Goal: Task Accomplishment & Management: Manage account settings

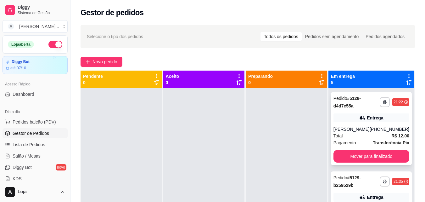
click at [378, 158] on button "Mover para finalizado" at bounding box center [372, 156] width 76 height 13
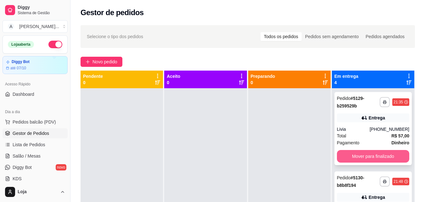
click at [375, 157] on button "Mover para finalizado" at bounding box center [373, 156] width 72 height 13
click at [375, 157] on button "Mover para finalizado" at bounding box center [373, 156] width 70 height 12
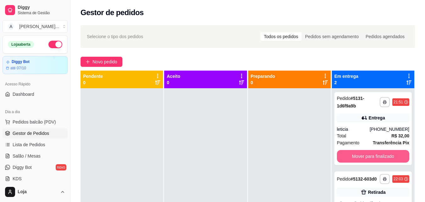
click at [375, 157] on button "Mover para finalizado" at bounding box center [373, 156] width 72 height 13
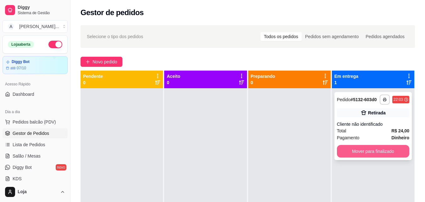
click at [375, 153] on button "Mover para finalizado" at bounding box center [373, 151] width 72 height 13
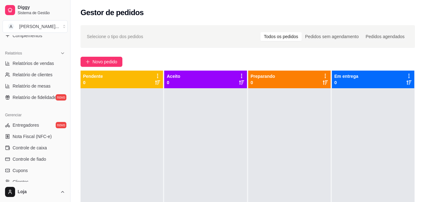
scroll to position [187, 0]
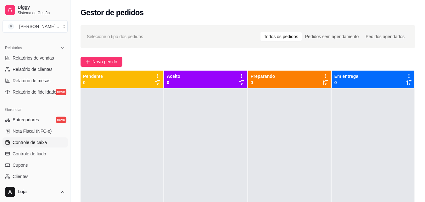
click at [41, 143] on span "Controle de caixa" at bounding box center [30, 142] width 34 height 6
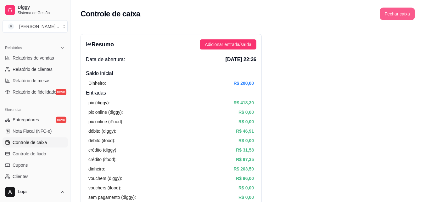
click at [392, 16] on button "Fechar caixa" at bounding box center [397, 14] width 35 height 13
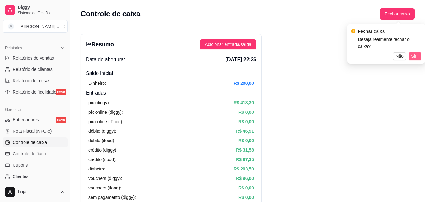
click at [416, 53] on span "Sim" at bounding box center [415, 56] width 8 height 7
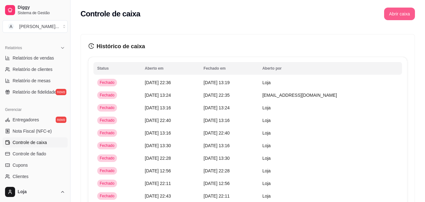
click at [401, 16] on button "Abrir caixa" at bounding box center [399, 14] width 31 height 13
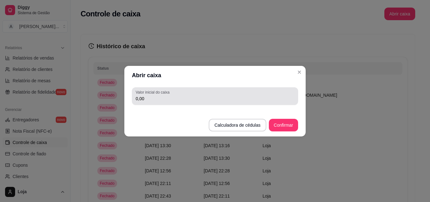
click at [273, 92] on div "0,00" at bounding box center [215, 96] width 159 height 13
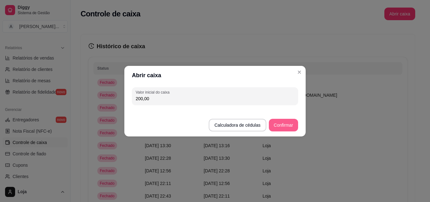
type input "200,00"
click at [286, 125] on button "Confirmar" at bounding box center [283, 125] width 29 height 13
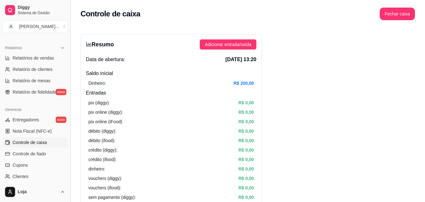
click at [68, 91] on button "Toggle Sidebar" at bounding box center [70, 101] width 5 height 202
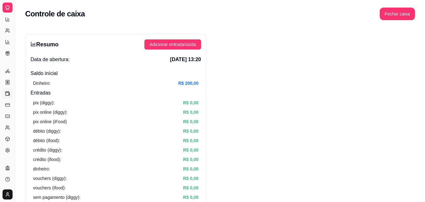
scroll to position [124, 0]
drag, startPoint x: 15, startPoint y: 30, endPoint x: 39, endPoint y: 34, distance: 24.1
click at [15, 29] on button "Toggle Sidebar" at bounding box center [14, 101] width 5 height 202
click at [15, 34] on div "Diggy Sistema de Gestão A Aloha Açai ... Loja aberta Diggy Bot até 07/10 Acesso…" at bounding box center [7, 101] width 15 height 202
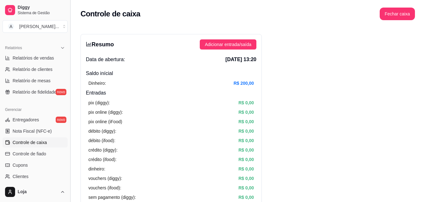
click at [69, 78] on button "Toggle Sidebar" at bounding box center [70, 101] width 5 height 202
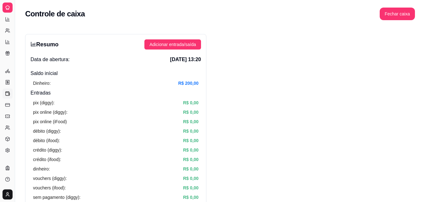
scroll to position [124, 0]
drag, startPoint x: 15, startPoint y: 71, endPoint x: 82, endPoint y: 71, distance: 67.1
drag, startPoint x: 15, startPoint y: 40, endPoint x: 66, endPoint y: 43, distance: 51.4
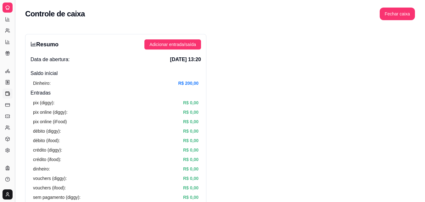
click at [13, 54] on button "Toggle Sidebar" at bounding box center [14, 101] width 5 height 202
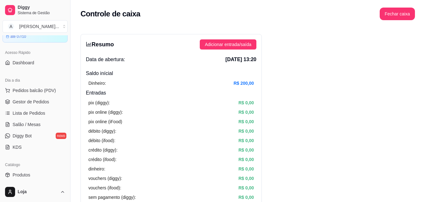
scroll to position [24, 0]
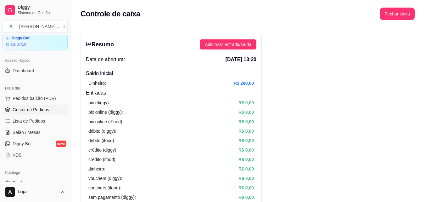
click at [24, 113] on link "Gestor de Pedidos" at bounding box center [35, 110] width 65 height 10
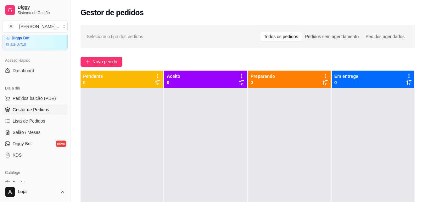
click at [24, 113] on link "Gestor de Pedidos" at bounding box center [35, 110] width 65 height 10
click at [84, 72] on div "Pendente 0" at bounding box center [122, 80] width 82 height 18
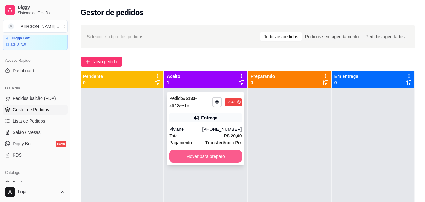
click at [208, 152] on button "Mover para preparo" at bounding box center [205, 156] width 72 height 13
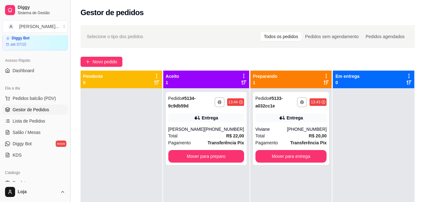
drag, startPoint x: 69, startPoint y: 90, endPoint x: 68, endPoint y: 103, distance: 12.9
click at [68, 103] on button "Toggle Sidebar" at bounding box center [70, 101] width 5 height 202
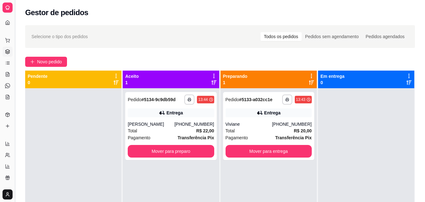
click at [13, 101] on button "Toggle Sidebar" at bounding box center [14, 101] width 5 height 202
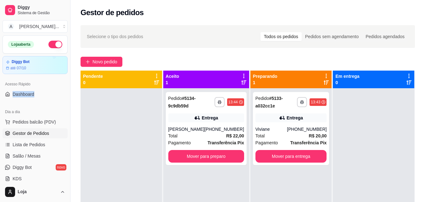
drag, startPoint x: 65, startPoint y: 85, endPoint x: 64, endPoint y: 98, distance: 12.6
click at [64, 98] on div "Acesso Rápido Dashboard" at bounding box center [35, 88] width 70 height 25
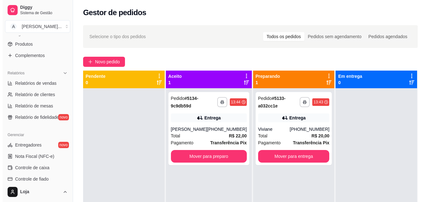
scroll to position [195, 0]
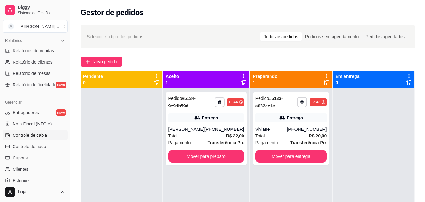
click at [54, 135] on link "Controle de caixa" at bounding box center [35, 135] width 65 height 10
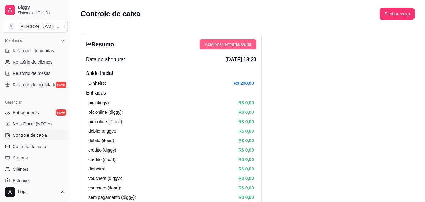
click at [250, 46] on span "Adicionar entrada/saída" at bounding box center [228, 44] width 47 height 7
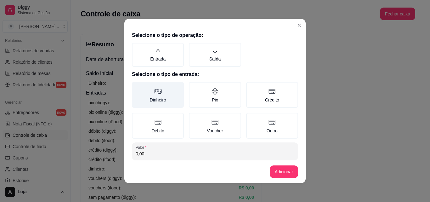
drag, startPoint x: 152, startPoint y: 93, endPoint x: 160, endPoint y: 88, distance: 9.1
click at [154, 93] on icon at bounding box center [158, 92] width 8 height 8
click at [137, 87] on button "Dinheiro" at bounding box center [134, 84] width 5 height 5
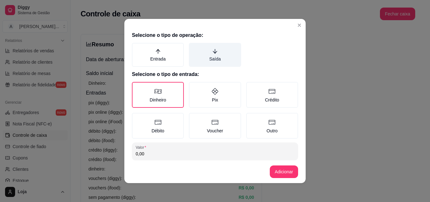
click at [208, 61] on label "Saída" at bounding box center [215, 55] width 52 height 24
click at [194, 48] on button "Saída" at bounding box center [191, 44] width 5 height 5
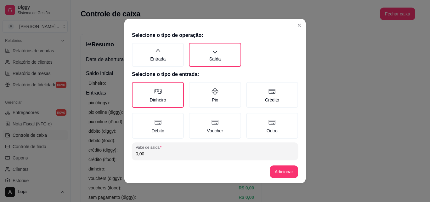
click at [195, 156] on input "0,00" at bounding box center [215, 153] width 159 height 6
type input "20,00"
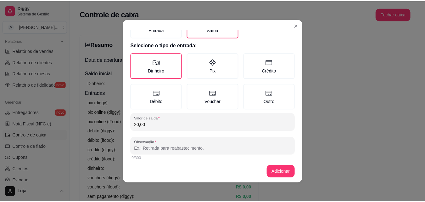
scroll to position [34, 0]
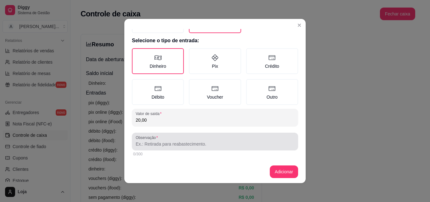
click at [230, 142] on input "Observação" at bounding box center [215, 144] width 159 height 6
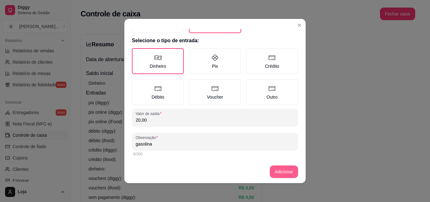
type input "gasolina"
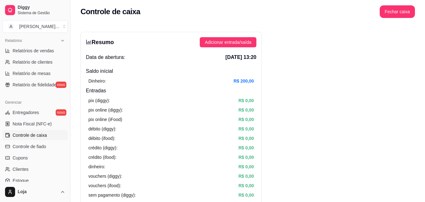
scroll to position [0, 0]
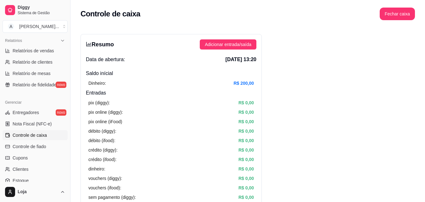
drag, startPoint x: 69, startPoint y: 121, endPoint x: 67, endPoint y: 98, distance: 22.4
click at [67, 98] on div "Diggy Sistema de Gestão A Aloha Açai ... Loja aberta Diggy Bot até 07/10 Acesso…" at bounding box center [35, 101] width 70 height 202
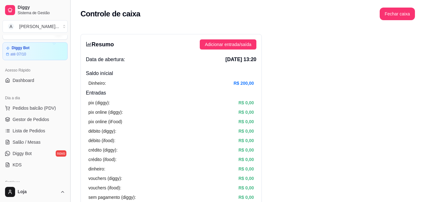
scroll to position [12, 0]
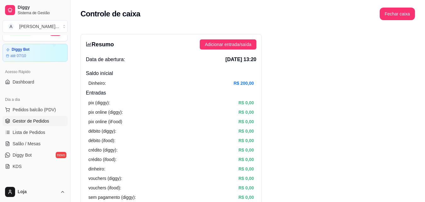
click at [50, 122] on link "Gestor de Pedidos" at bounding box center [35, 121] width 65 height 10
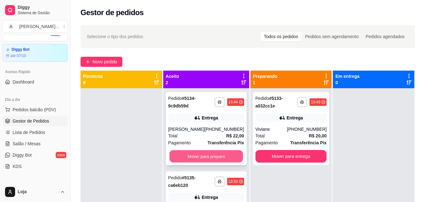
click at [185, 158] on button "Mover para preparo" at bounding box center [206, 156] width 74 height 12
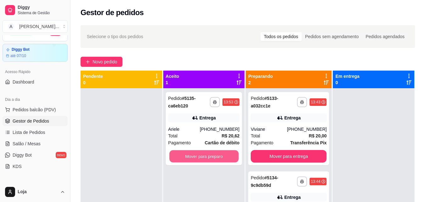
click at [185, 158] on button "Mover para preparo" at bounding box center [203, 156] width 69 height 12
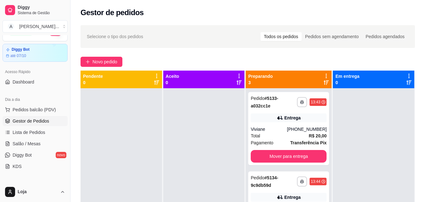
click at [47, 102] on div "Dia a dia" at bounding box center [35, 99] width 65 height 10
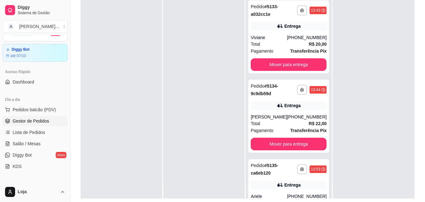
scroll to position [96, 0]
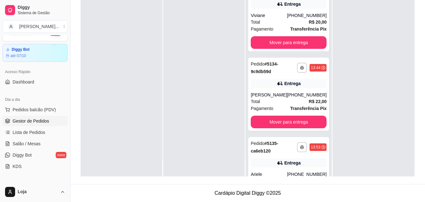
drag, startPoint x: 330, startPoint y: 119, endPoint x: 328, endPoint y: 132, distance: 12.3
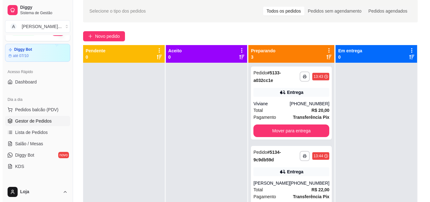
scroll to position [18, 0]
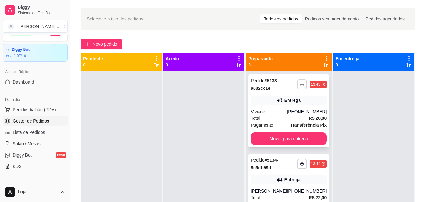
click at [285, 109] on div "Viviane" at bounding box center [269, 111] width 36 height 6
click at [324, 66] on icon at bounding box center [326, 64] width 5 height 5
click at [287, 109] on div "**********" at bounding box center [288, 110] width 81 height 73
click at [324, 63] on icon at bounding box center [326, 65] width 5 height 4
click at [295, 111] on div "[PHONE_NUMBER]" at bounding box center [307, 111] width 40 height 6
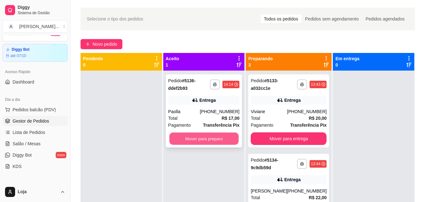
click at [204, 140] on button "Mover para preparo" at bounding box center [203, 139] width 69 height 12
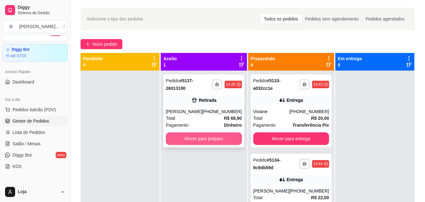
click at [195, 137] on button "Mover para preparo" at bounding box center [204, 138] width 76 height 13
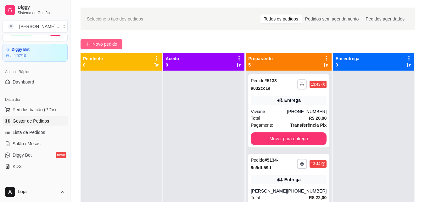
click at [101, 45] on span "Novo pedido" at bounding box center [105, 44] width 25 height 7
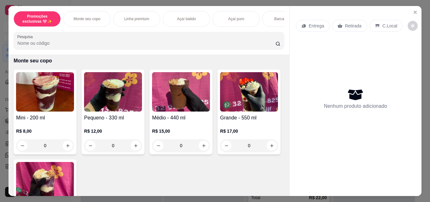
scroll to position [158, 0]
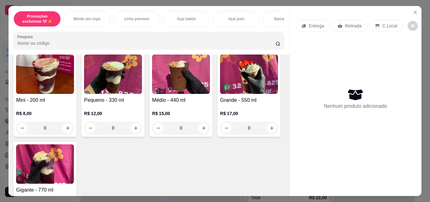
click at [204, 131] on div "0" at bounding box center [181, 128] width 58 height 13
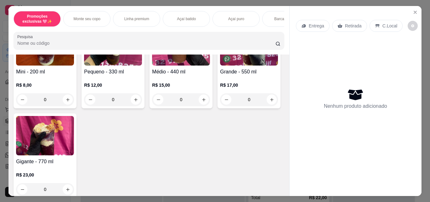
scroll to position [196, 0]
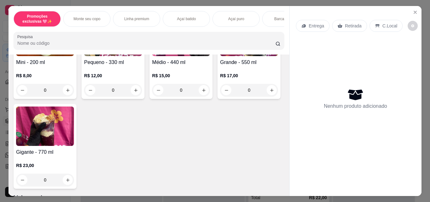
click at [220, 96] on div "0" at bounding box center [249, 90] width 58 height 13
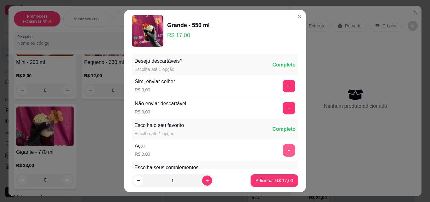
click at [283, 156] on button "+" at bounding box center [289, 150] width 13 height 13
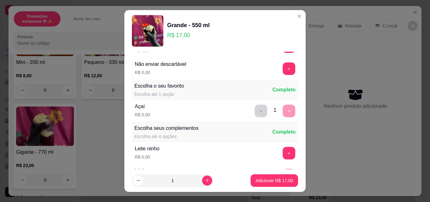
scroll to position [63, 0]
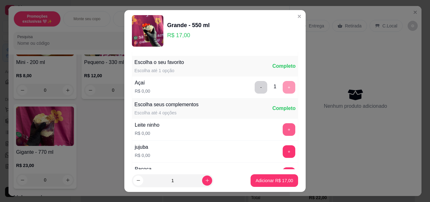
click at [283, 132] on button "+" at bounding box center [289, 129] width 13 height 13
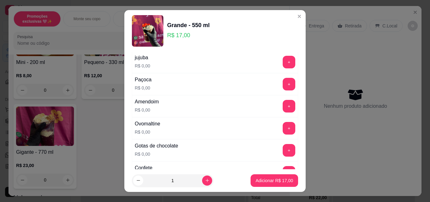
scroll to position [164, 0]
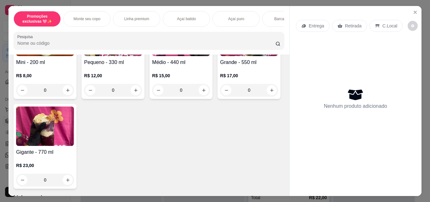
click at [220, 96] on div "0" at bounding box center [249, 90] width 58 height 13
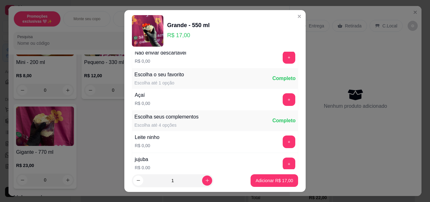
scroll to position [63, 0]
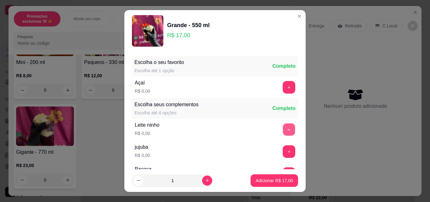
click at [283, 133] on button "+" at bounding box center [289, 129] width 12 height 12
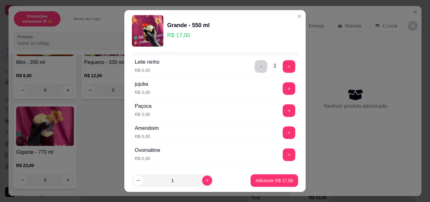
scroll to position [164, 0]
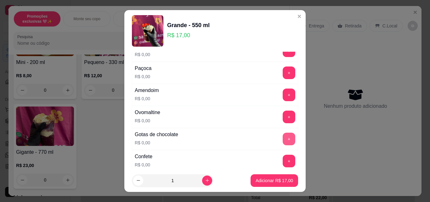
click at [283, 139] on button "+" at bounding box center [289, 139] width 13 height 13
click at [283, 122] on button "+" at bounding box center [289, 117] width 12 height 12
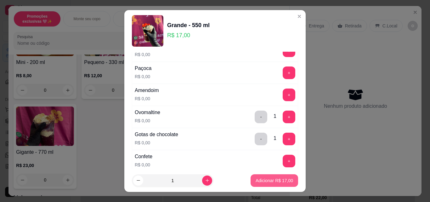
click at [278, 179] on p "Adicionar R$ 17,00" at bounding box center [274, 180] width 37 height 6
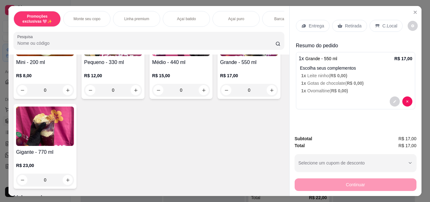
click at [220, 96] on div "0" at bounding box center [249, 90] width 58 height 13
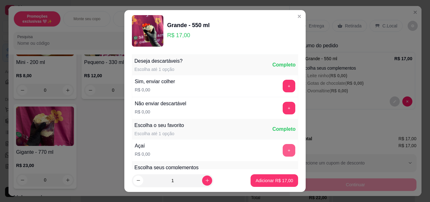
click at [283, 152] on button "+" at bounding box center [289, 150] width 13 height 13
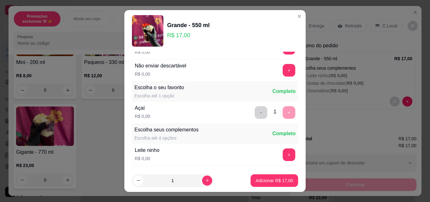
scroll to position [50, 0]
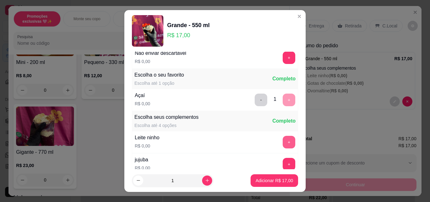
click at [283, 144] on button "+" at bounding box center [289, 142] width 13 height 13
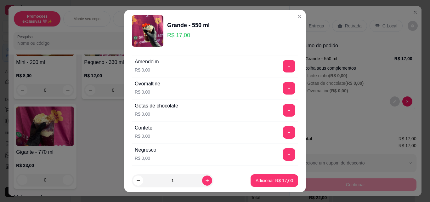
scroll to position [201, 0]
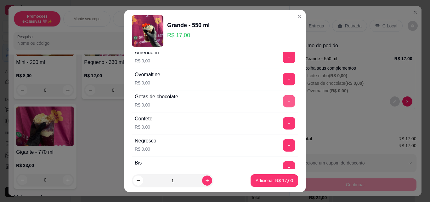
click at [283, 101] on button "+" at bounding box center [289, 101] width 12 height 12
click at [283, 82] on button "+" at bounding box center [289, 79] width 13 height 13
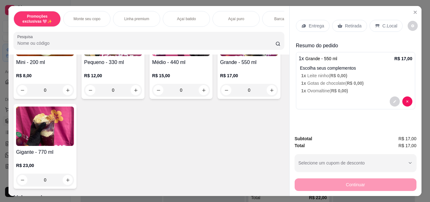
click at [220, 96] on div "0" at bounding box center [249, 90] width 58 height 13
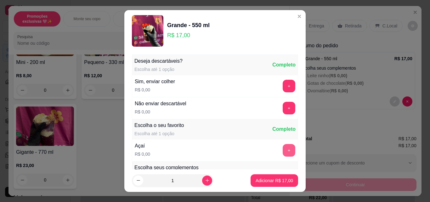
click at [283, 148] on button "+" at bounding box center [289, 150] width 13 height 13
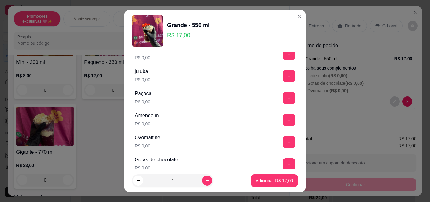
scroll to position [126, 0]
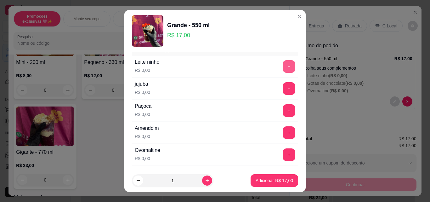
click at [283, 67] on button "+" at bounding box center [289, 66] width 13 height 13
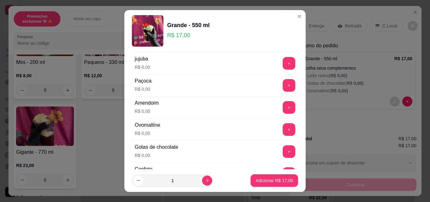
scroll to position [164, 0]
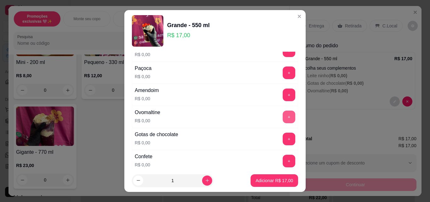
click at [283, 114] on button "+" at bounding box center [289, 116] width 13 height 13
click at [283, 134] on button "+" at bounding box center [289, 139] width 12 height 12
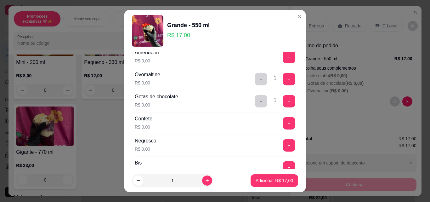
scroll to position [214, 0]
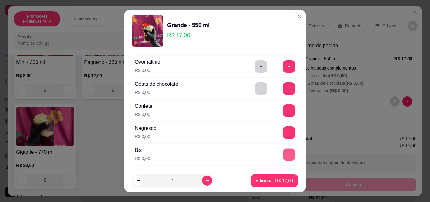
click at [283, 155] on button "+" at bounding box center [289, 155] width 12 height 12
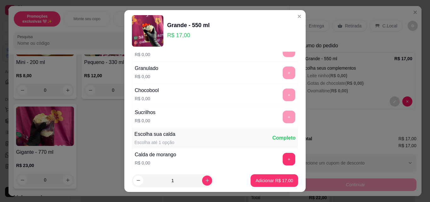
scroll to position [353, 0]
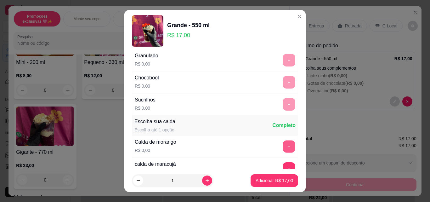
click at [283, 151] on button "+" at bounding box center [289, 146] width 12 height 12
click at [278, 179] on p "Adicionar R$ 17,00" at bounding box center [274, 180] width 37 height 6
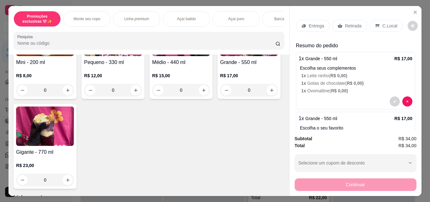
click at [63, 90] on div "0" at bounding box center [45, 90] width 58 height 13
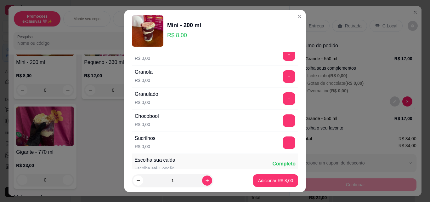
scroll to position [315, 0]
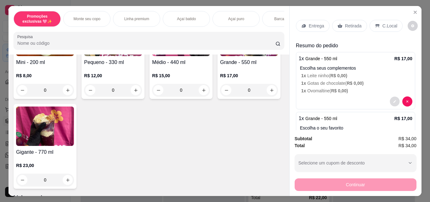
click at [390, 99] on button "decrease-product-quantity" at bounding box center [395, 102] width 10 height 10
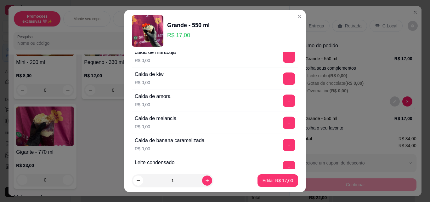
scroll to position [453, 0]
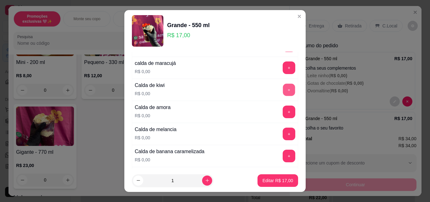
click at [283, 93] on button "+" at bounding box center [289, 90] width 12 height 12
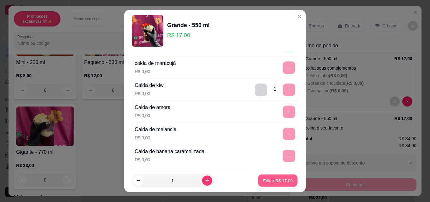
click at [274, 183] on p "Editar R$ 17,00" at bounding box center [278, 180] width 30 height 6
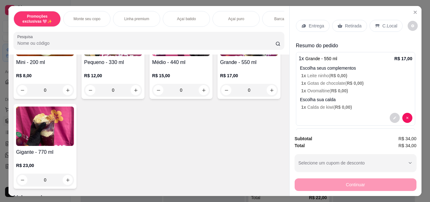
click at [64, 90] on div "0" at bounding box center [45, 90] width 58 height 13
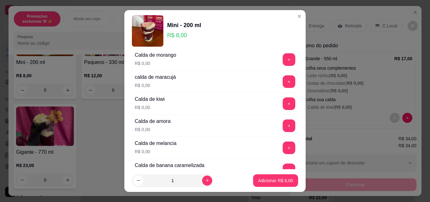
scroll to position [441, 0]
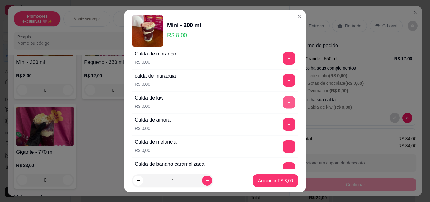
click at [283, 104] on button "+" at bounding box center [289, 102] width 12 height 12
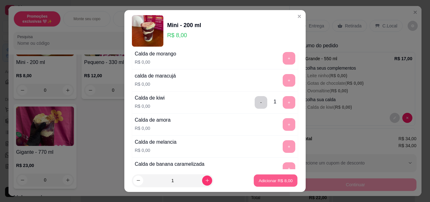
click at [271, 178] on p "Adicionar R$ 8,00" at bounding box center [275, 180] width 34 height 6
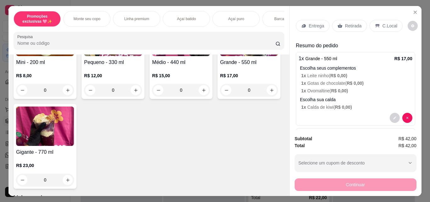
click at [384, 23] on p "C.Local" at bounding box center [389, 26] width 15 height 6
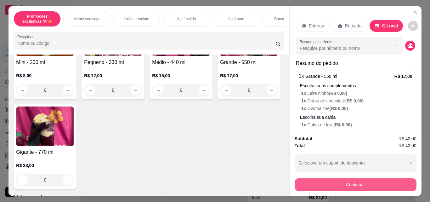
click at [390, 180] on button "Continuar" at bounding box center [356, 184] width 122 height 13
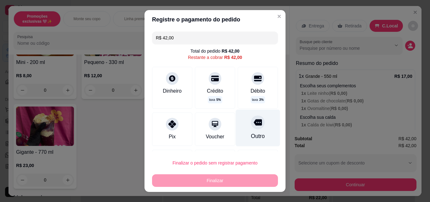
click at [254, 123] on icon at bounding box center [258, 122] width 8 height 6
type input "R$ 0,00"
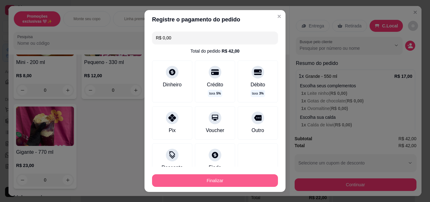
click at [235, 183] on button "Finalizar" at bounding box center [215, 180] width 126 height 13
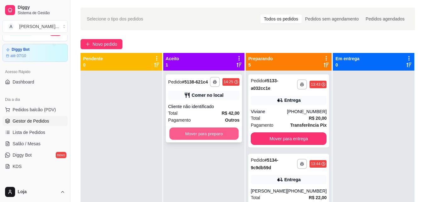
click at [207, 130] on button "Mover para preparo" at bounding box center [203, 133] width 69 height 12
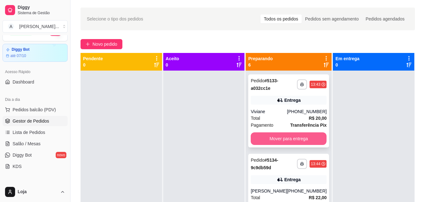
click at [297, 136] on button "Mover para entrega" at bounding box center [289, 138] width 76 height 13
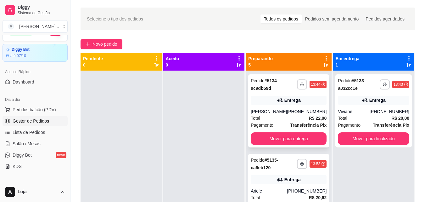
click at [295, 105] on div "**********" at bounding box center [288, 110] width 81 height 73
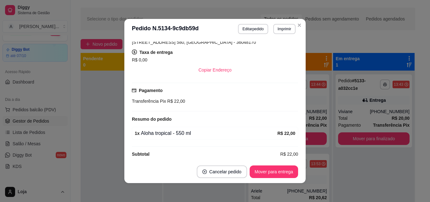
scroll to position [158, 0]
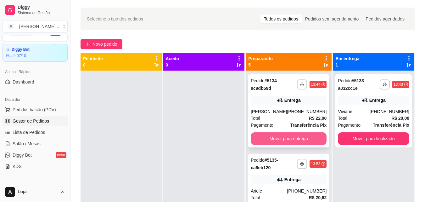
click at [287, 137] on button "Mover para entrega" at bounding box center [289, 138] width 76 height 13
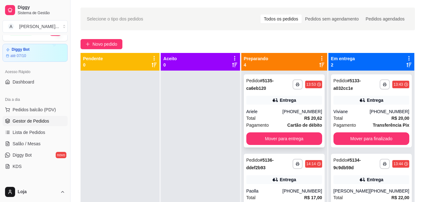
click at [275, 108] on div "**********" at bounding box center [284, 110] width 81 height 73
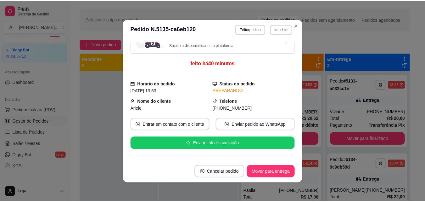
scroll to position [0, 0]
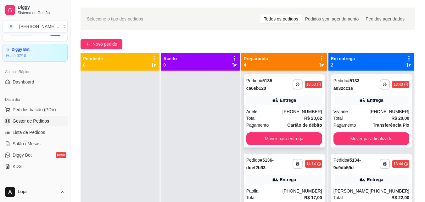
click at [284, 116] on div "Total R$ 20,62" at bounding box center [284, 118] width 76 height 7
click at [268, 161] on strong "# 5136-ddef2b93" at bounding box center [259, 163] width 27 height 13
click at [284, 138] on button "Mover para entrega" at bounding box center [284, 138] width 76 height 13
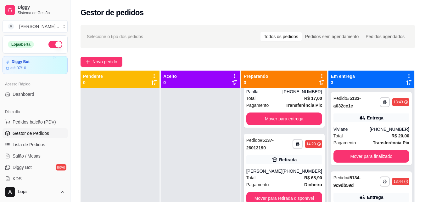
scroll to position [33, 0]
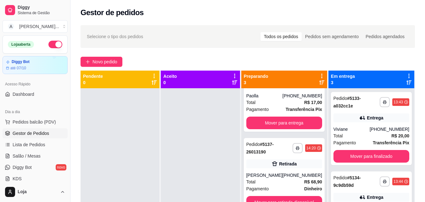
click at [325, 82] on icon at bounding box center [322, 82] width 5 height 5
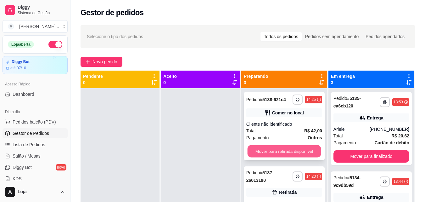
click at [310, 153] on button "Mover para retirada disponível" at bounding box center [284, 151] width 74 height 12
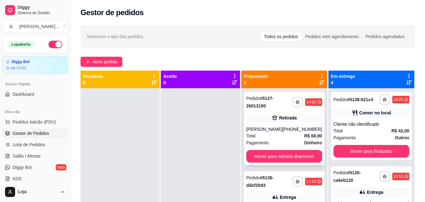
click at [303, 120] on div "Retirada" at bounding box center [284, 117] width 76 height 9
click at [279, 186] on div "Pedido # 5136-ddef2b93" at bounding box center [269, 181] width 46 height 15
click at [321, 82] on icon at bounding box center [322, 82] width 5 height 5
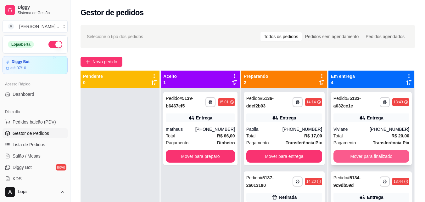
click at [390, 155] on button "Mover para finalizado" at bounding box center [372, 156] width 76 height 13
click at [390, 155] on button "Mover para finalizado" at bounding box center [372, 156] width 74 height 12
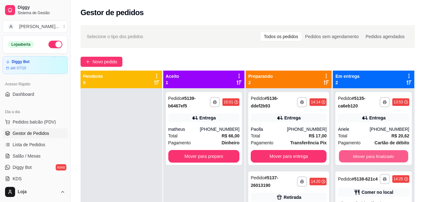
click at [390, 155] on button "Mover para finalizado" at bounding box center [373, 156] width 69 height 12
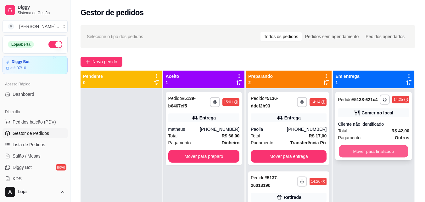
click at [387, 153] on button "Mover para finalizado" at bounding box center [373, 151] width 69 height 12
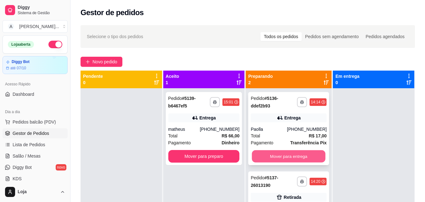
click at [303, 158] on button "Mover para entrega" at bounding box center [289, 156] width 74 height 12
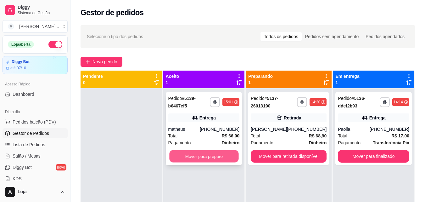
click at [179, 159] on button "Mover para preparo" at bounding box center [203, 156] width 69 height 12
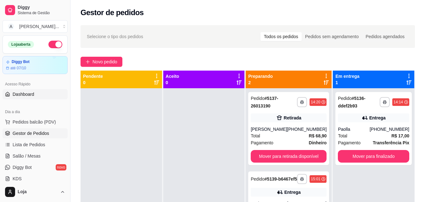
click at [25, 92] on span "Dashboard" at bounding box center [24, 94] width 22 height 6
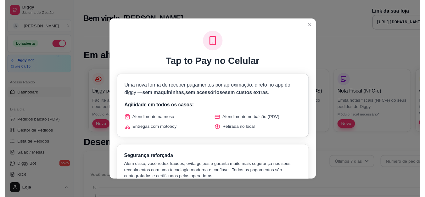
scroll to position [252, 0]
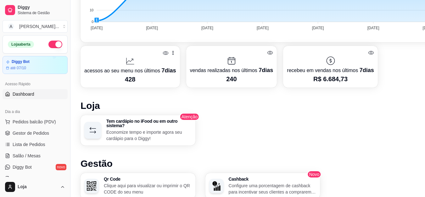
click at [31, 93] on span "Dashboard" at bounding box center [24, 94] width 22 height 6
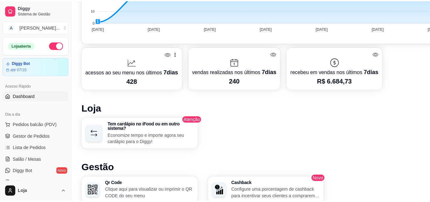
scroll to position [0, 0]
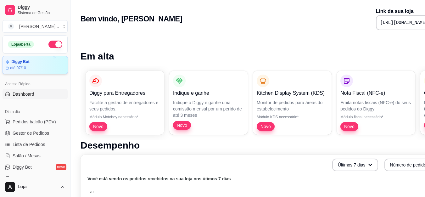
click at [35, 60] on div "Diggy Bot até 07/10" at bounding box center [35, 65] width 66 height 18
click at [42, 133] on span "Gestor de Pedidos" at bounding box center [31, 133] width 37 height 6
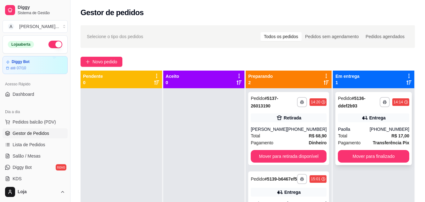
click at [365, 120] on div "Entrega" at bounding box center [373, 117] width 71 height 9
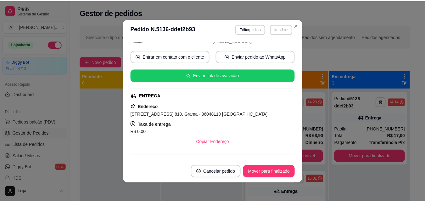
scroll to position [82, 0]
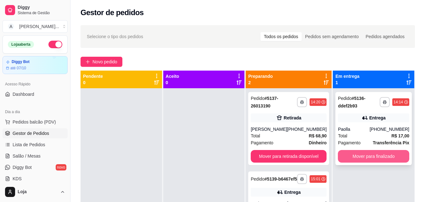
click at [365, 152] on button "Mover para finalizado" at bounding box center [373, 156] width 71 height 13
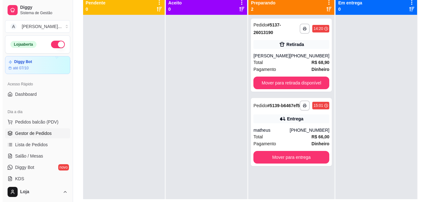
scroll to position [80, 0]
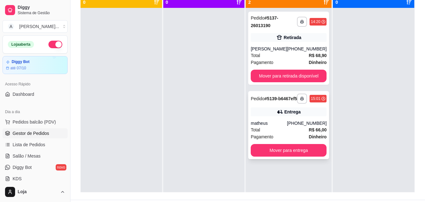
click at [282, 126] on div "matheus" at bounding box center [269, 123] width 36 height 6
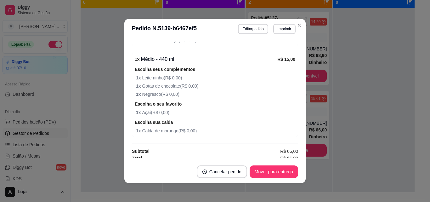
scroll to position [480, 0]
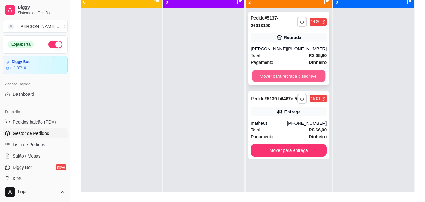
click at [303, 73] on button "Mover para retirada disponível" at bounding box center [289, 76] width 74 height 12
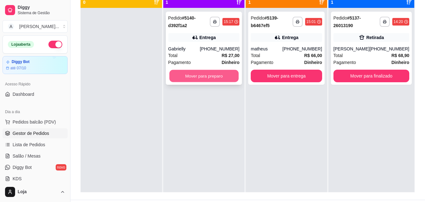
click at [210, 77] on button "Mover para preparo" at bounding box center [203, 76] width 69 height 12
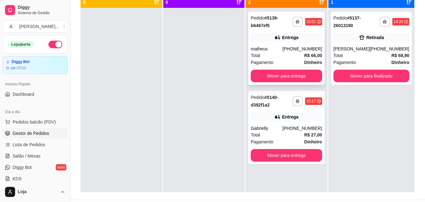
click at [274, 35] on div "Entrega" at bounding box center [286, 37] width 71 height 9
click at [279, 77] on button "Mover para entrega" at bounding box center [286, 76] width 71 height 13
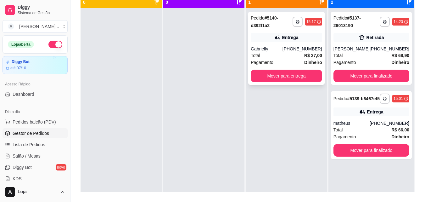
click at [286, 42] on div "Entrega" at bounding box center [286, 37] width 71 height 9
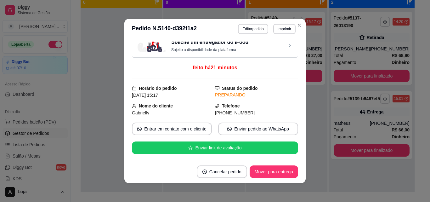
scroll to position [0, 0]
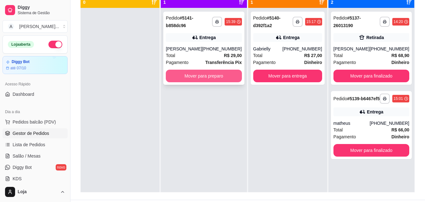
click at [187, 78] on button "Mover para preparo" at bounding box center [204, 76] width 76 height 13
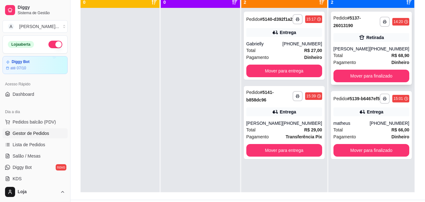
click at [369, 37] on div "Retirada" at bounding box center [375, 37] width 18 height 6
click at [355, 76] on button "Mover para finalizado" at bounding box center [372, 76] width 76 height 13
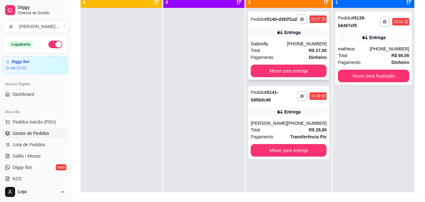
click at [291, 43] on div "**********" at bounding box center [288, 46] width 81 height 68
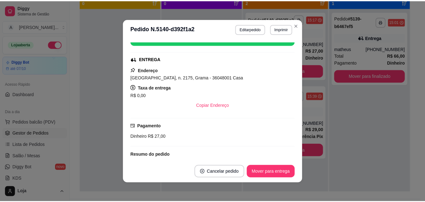
scroll to position [127, 0]
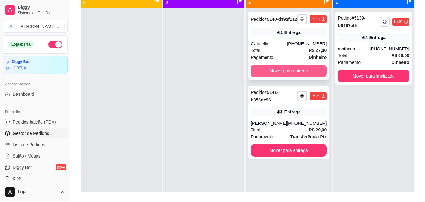
click at [283, 76] on button "Mover para entrega" at bounding box center [289, 71] width 76 height 13
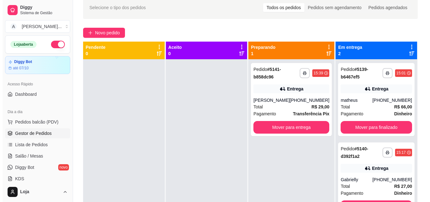
scroll to position [5, 0]
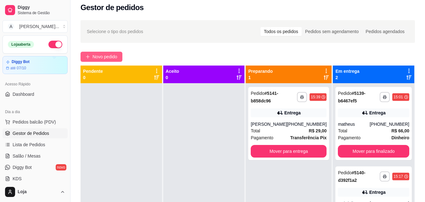
click at [98, 53] on button "Novo pedido" at bounding box center [102, 57] width 42 height 10
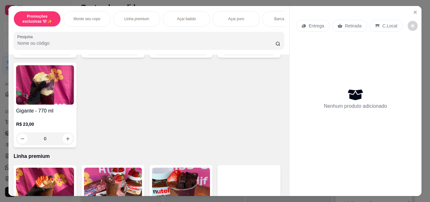
scroll to position [242, 0]
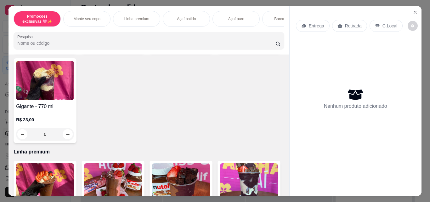
click at [74, 135] on div "0" at bounding box center [45, 134] width 58 height 13
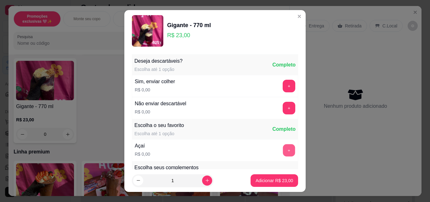
click at [283, 151] on button "+" at bounding box center [289, 150] width 12 height 12
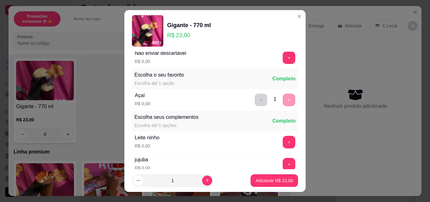
scroll to position [63, 0]
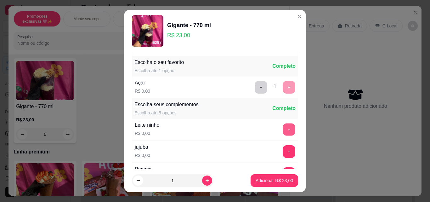
click at [283, 128] on button "+" at bounding box center [289, 129] width 12 height 12
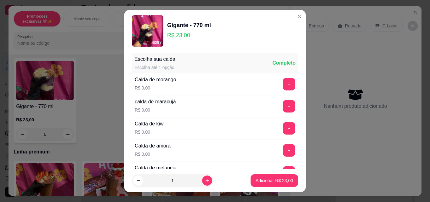
scroll to position [416, 0]
click at [283, 81] on button "+" at bounding box center [289, 83] width 13 height 13
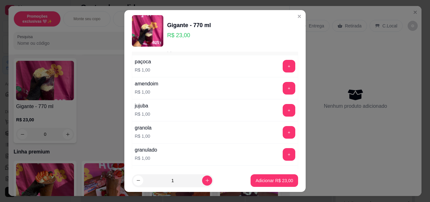
scroll to position [1350, 0]
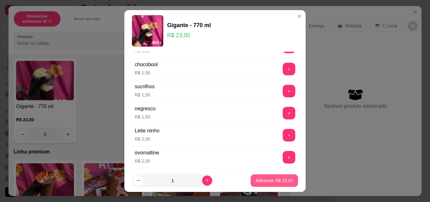
click at [274, 180] on p "Adicionar R$ 23,00" at bounding box center [274, 180] width 37 height 6
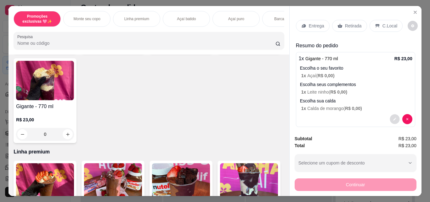
click at [393, 118] on icon "decrease-product-quantity" at bounding box center [395, 119] width 4 height 4
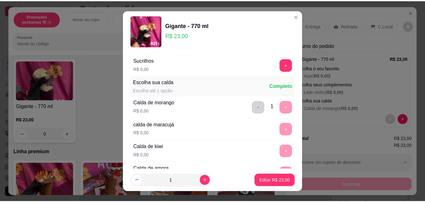
scroll to position [0, 0]
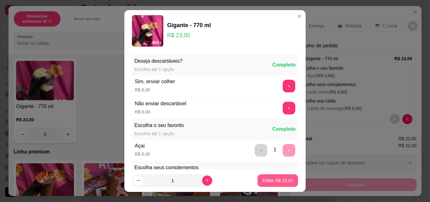
click at [280, 178] on p "Editar R$ 23,00" at bounding box center [278, 180] width 31 height 6
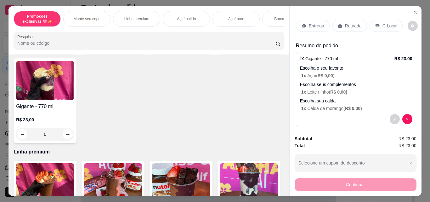
click at [353, 24] on p "Retirada" at bounding box center [353, 26] width 17 height 6
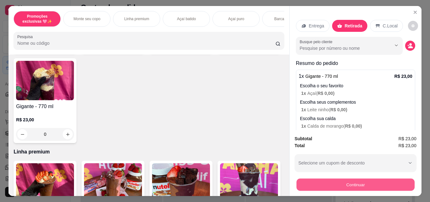
click at [361, 179] on button "Continuar" at bounding box center [355, 184] width 118 height 12
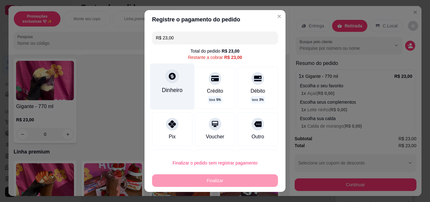
click at [169, 90] on div "Dinheiro" at bounding box center [172, 90] width 21 height 8
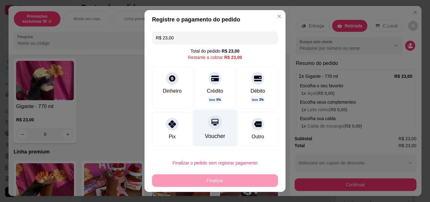
click at [215, 129] on div "Voucher" at bounding box center [215, 128] width 44 height 37
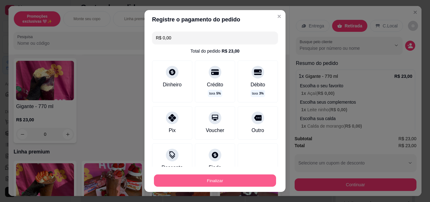
click at [229, 183] on button "Finalizar" at bounding box center [215, 180] width 122 height 12
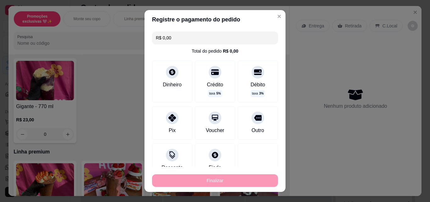
type input "-R$ 23,00"
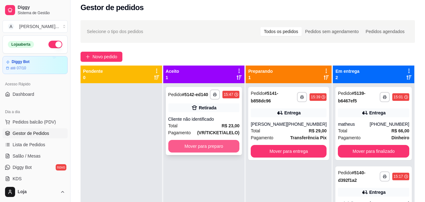
click at [215, 147] on button "Mover para preparo" at bounding box center [203, 146] width 71 height 13
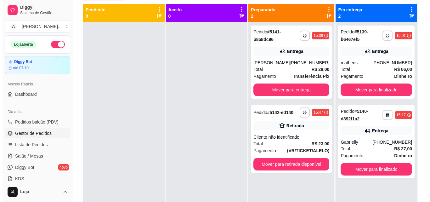
scroll to position [67, 0]
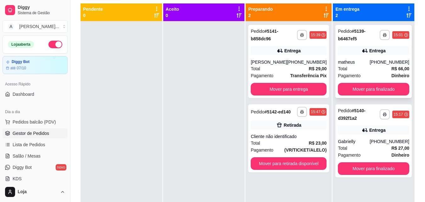
click at [365, 66] on div "Total R$ 66,00" at bounding box center [373, 68] width 71 height 7
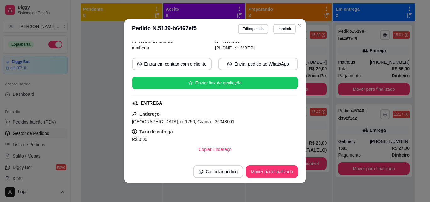
scroll to position [75, 0]
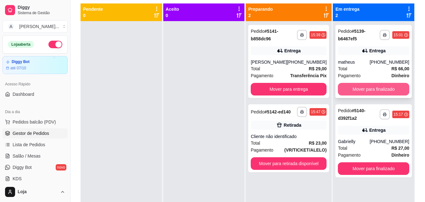
click at [361, 88] on button "Mover para finalizado" at bounding box center [373, 89] width 71 height 13
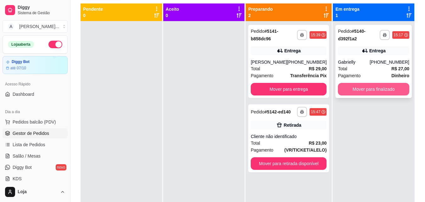
click at [373, 85] on button "Mover para finalizado" at bounding box center [373, 89] width 71 height 13
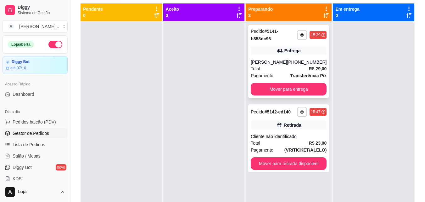
click at [289, 58] on div "**********" at bounding box center [288, 61] width 81 height 73
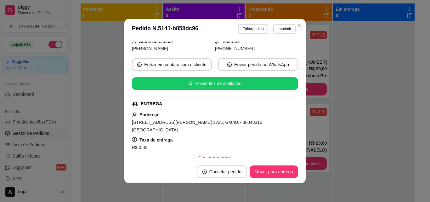
scroll to position [0, 0]
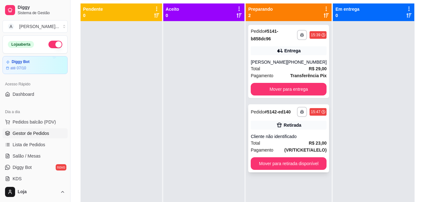
click at [287, 128] on div "Retirada" at bounding box center [293, 125] width 18 height 6
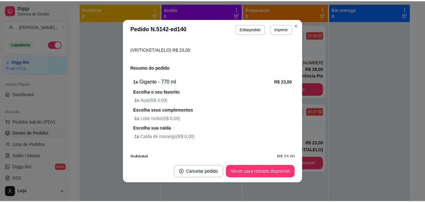
scroll to position [86, 0]
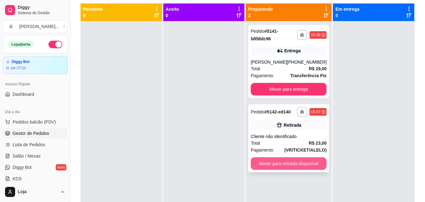
click at [295, 164] on button "Mover para retirada disponível" at bounding box center [289, 163] width 76 height 13
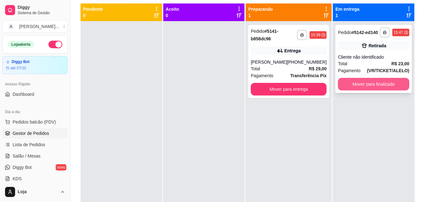
click at [364, 87] on button "Mover para finalizado" at bounding box center [373, 84] width 71 height 13
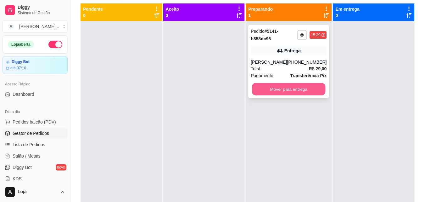
click at [302, 90] on button "Mover para entrega" at bounding box center [289, 89] width 74 height 12
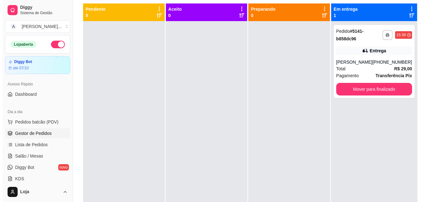
scroll to position [0, 0]
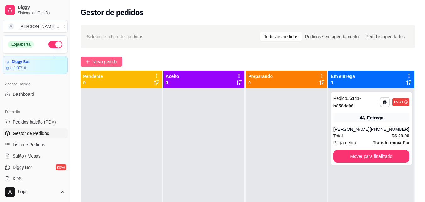
click at [94, 65] on button "Novo pedido" at bounding box center [102, 62] width 42 height 10
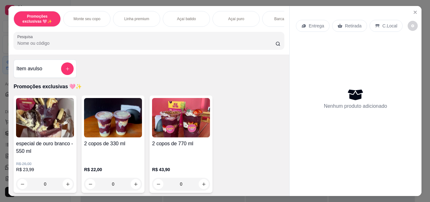
click at [106, 66] on div "Item avulso Promoções exclusivas 🩷✨ especial de ouro branco - 550 ml R$ 26,00 R…" at bounding box center [148, 124] width 280 height 141
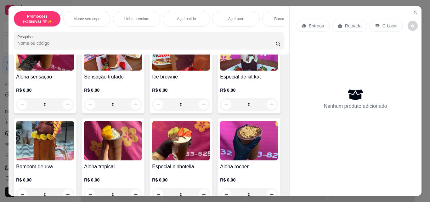
scroll to position [290, 0]
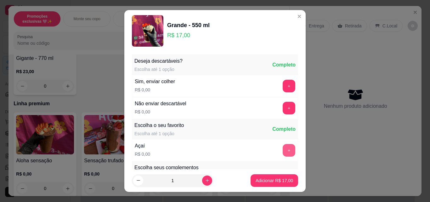
click at [283, 150] on button "+" at bounding box center [289, 150] width 13 height 13
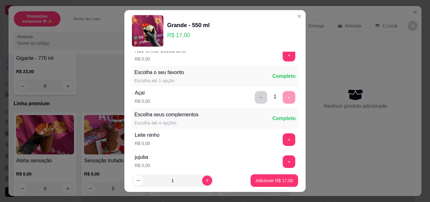
scroll to position [76, 0]
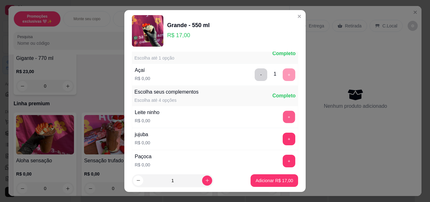
click at [283, 117] on button "+" at bounding box center [289, 117] width 12 height 12
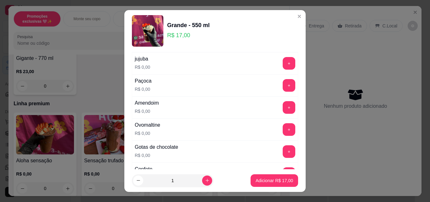
scroll to position [164, 0]
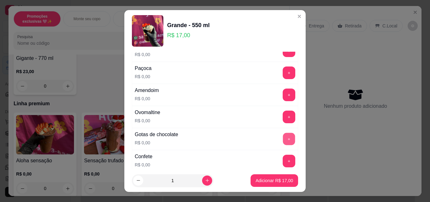
click at [283, 138] on button "+" at bounding box center [289, 139] width 12 height 12
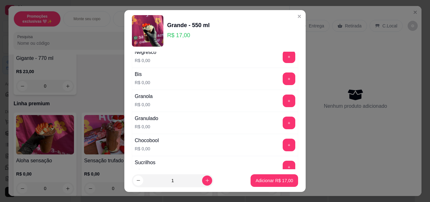
scroll to position [302, 0]
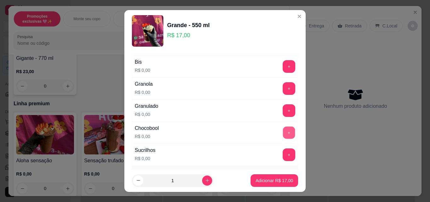
click at [283, 135] on button "+" at bounding box center [289, 133] width 12 height 12
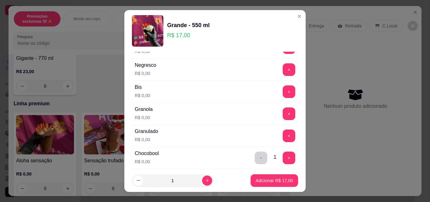
scroll to position [264, 0]
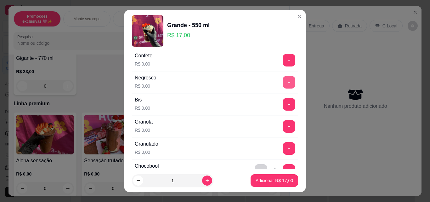
click at [283, 87] on button "+" at bounding box center [289, 82] width 13 height 13
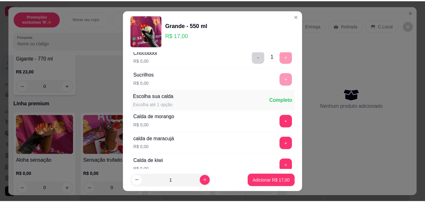
scroll to position [480, 0]
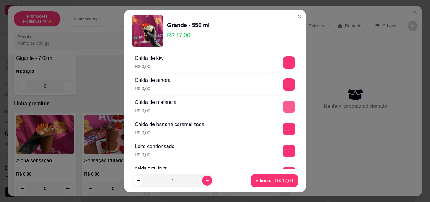
click at [283, 106] on button "+" at bounding box center [289, 107] width 12 height 12
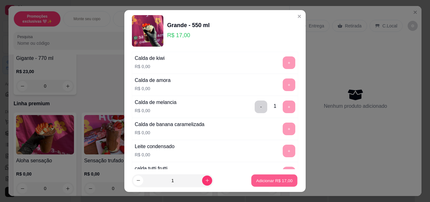
click at [283, 180] on p "Adicionar R$ 17,00" at bounding box center [274, 180] width 37 height 6
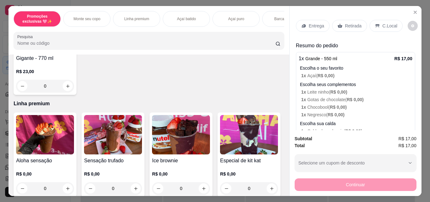
click at [338, 24] on icon at bounding box center [339, 26] width 5 height 4
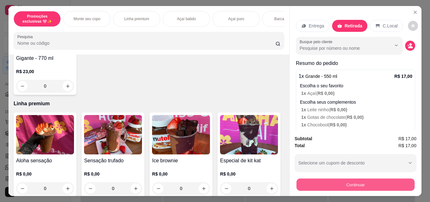
click at [354, 182] on button "Continuar" at bounding box center [355, 184] width 118 height 12
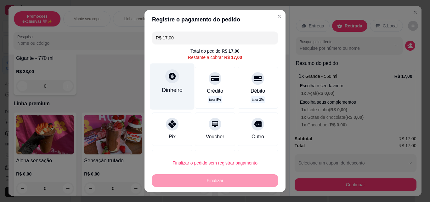
click at [170, 96] on div "Dinheiro" at bounding box center [172, 86] width 44 height 46
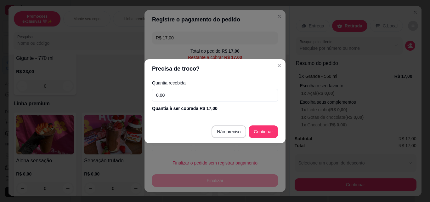
click at [251, 139] on footer "Não preciso Continuar" at bounding box center [214, 131] width 141 height 23
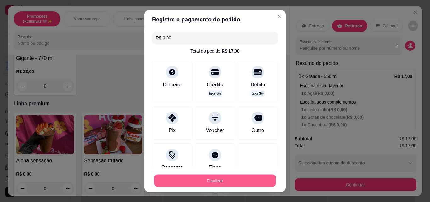
click at [240, 184] on button "Finalizar" at bounding box center [215, 180] width 122 height 12
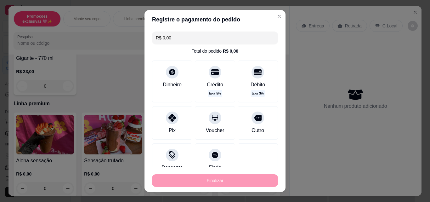
type input "-R$ 17,00"
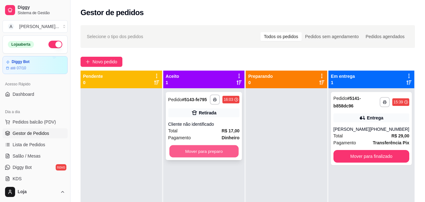
click at [228, 155] on button "Mover para preparo" at bounding box center [203, 151] width 69 height 12
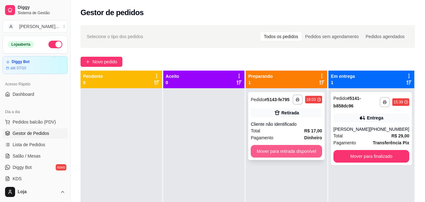
click at [269, 145] on button "Mover para retirada disponível" at bounding box center [286, 151] width 71 height 13
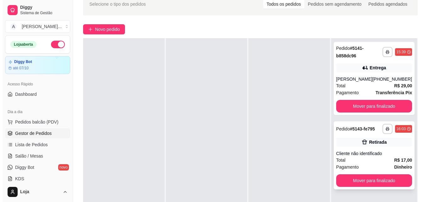
scroll to position [34, 0]
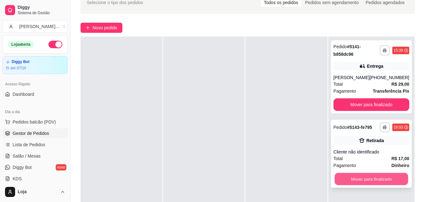
click at [381, 181] on button "Mover para finalizado" at bounding box center [372, 179] width 74 height 12
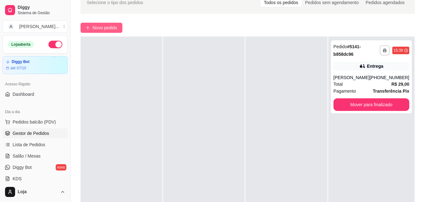
click at [95, 30] on span "Novo pedido" at bounding box center [105, 27] width 25 height 7
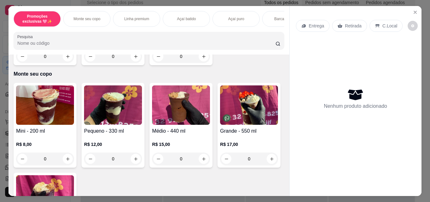
scroll to position [136, 0]
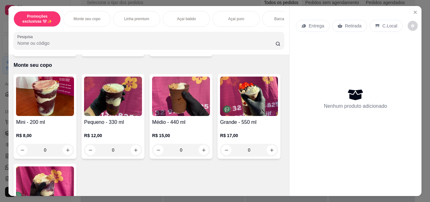
click at [65, 150] on div "0" at bounding box center [45, 150] width 58 height 13
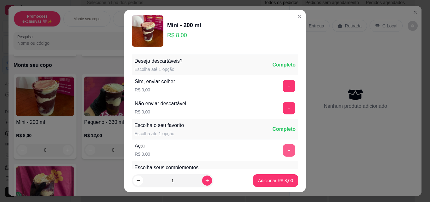
click at [283, 149] on button "+" at bounding box center [289, 150] width 13 height 13
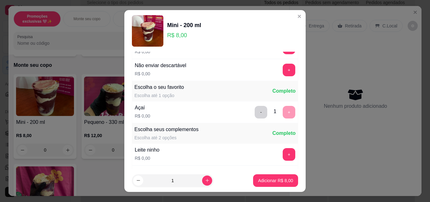
scroll to position [63, 0]
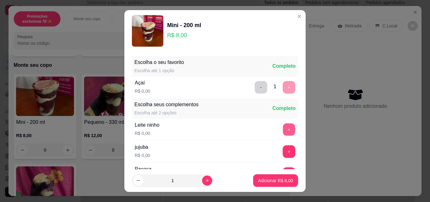
click at [283, 131] on button "+" at bounding box center [289, 129] width 12 height 12
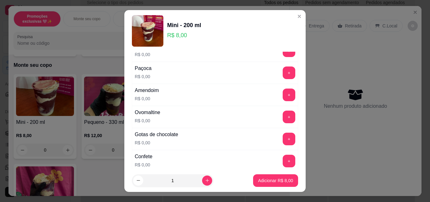
scroll to position [176, 0]
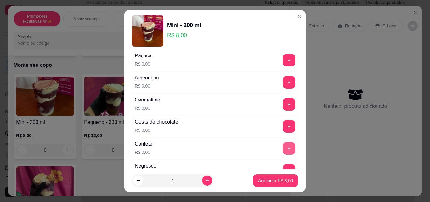
click at [283, 147] on button "+" at bounding box center [289, 148] width 13 height 13
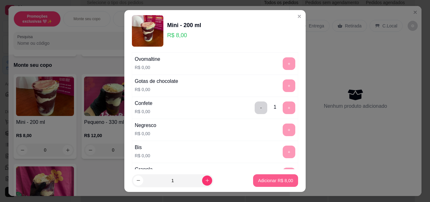
scroll to position [227, 0]
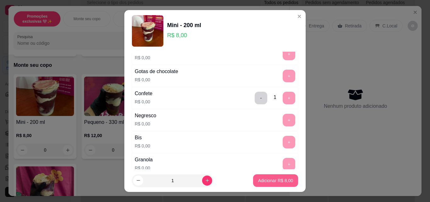
click at [281, 175] on button "Adicionar R$ 8,00" at bounding box center [275, 180] width 45 height 13
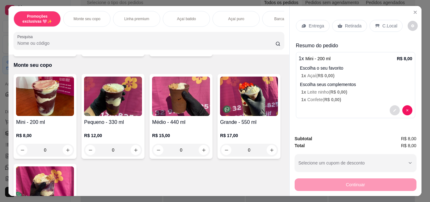
click at [393, 109] on icon "decrease-product-quantity" at bounding box center [395, 110] width 4 height 4
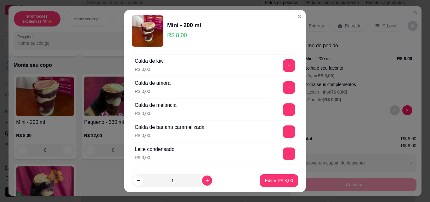
scroll to position [491, 0]
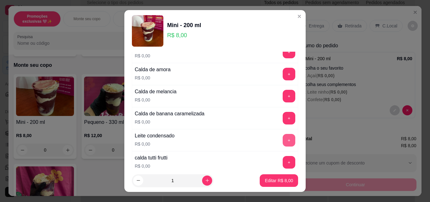
click at [283, 136] on button "+" at bounding box center [289, 140] width 13 height 13
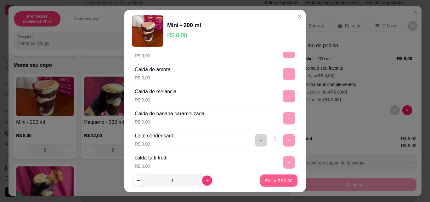
click at [281, 177] on button "Editar R$ 8,00" at bounding box center [278, 180] width 37 height 12
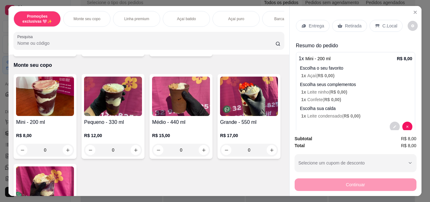
click at [320, 182] on div "Continuar" at bounding box center [356, 184] width 122 height 14
click at [345, 23] on p "Retirada" at bounding box center [353, 26] width 17 height 6
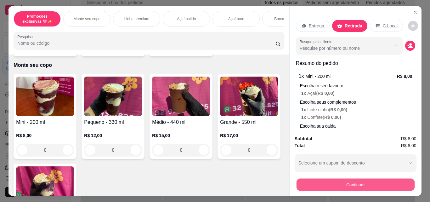
click at [335, 184] on button "Continuar" at bounding box center [355, 184] width 118 height 12
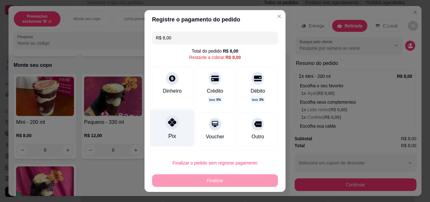
click at [172, 127] on div at bounding box center [172, 122] width 14 height 14
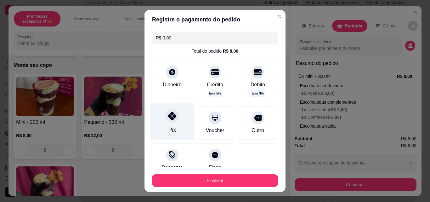
click at [168, 127] on div "Pix" at bounding box center [172, 130] width 8 height 8
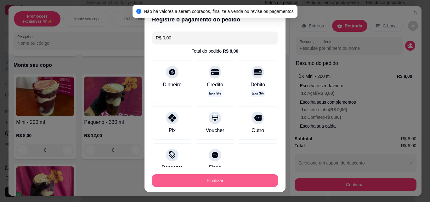
click at [206, 181] on button "Finalizar" at bounding box center [215, 180] width 126 height 13
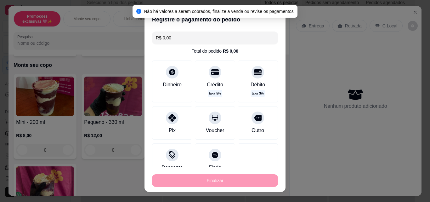
type input "-R$ 8,00"
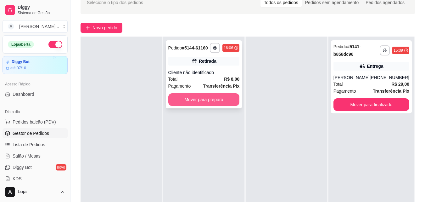
click at [188, 97] on button "Mover para preparo" at bounding box center [203, 99] width 71 height 13
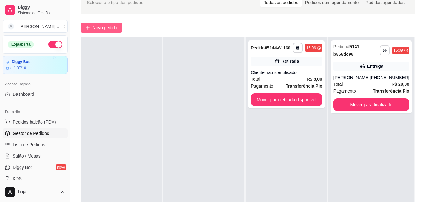
click at [108, 26] on span "Novo pedido" at bounding box center [105, 27] width 25 height 7
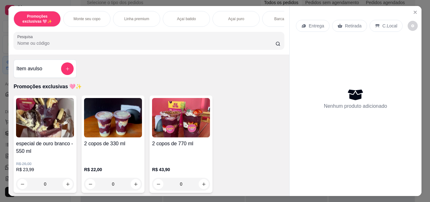
click at [240, 103] on div "especial de ouro branco - 550 ml R$ 26,00 R$ 23,99 0 2 copos de 330 ml R$ 22,00…" at bounding box center [149, 143] width 270 height 97
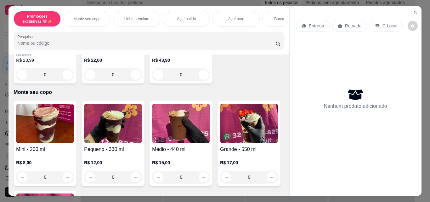
scroll to position [151, 0]
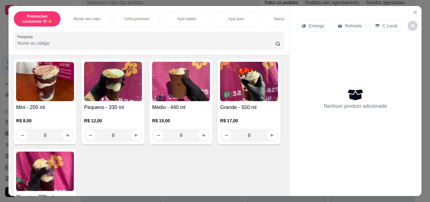
click at [133, 138] on div "0" at bounding box center [113, 135] width 58 height 13
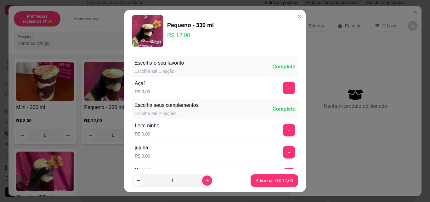
scroll to position [63, 0]
click at [283, 129] on button "+" at bounding box center [289, 129] width 13 height 13
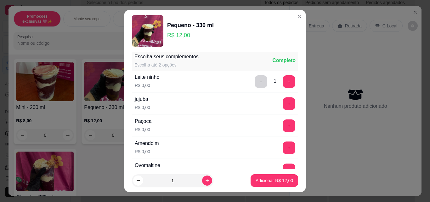
scroll to position [113, 0]
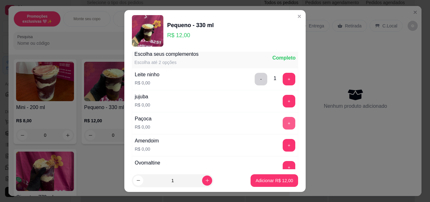
click at [283, 120] on button "+" at bounding box center [289, 123] width 13 height 13
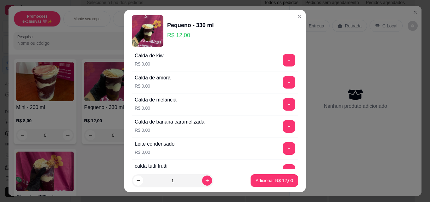
scroll to position [504, 0]
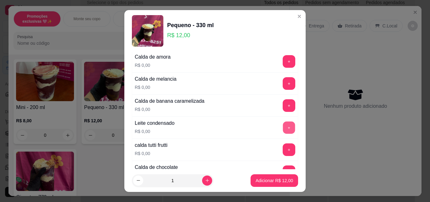
click at [283, 130] on button "+" at bounding box center [289, 128] width 12 height 12
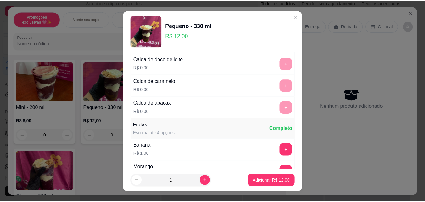
scroll to position [680, 0]
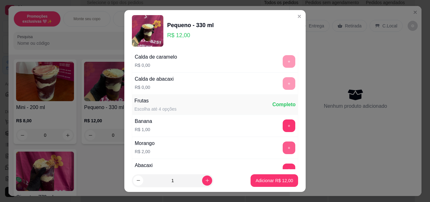
click at [283, 146] on button "+" at bounding box center [289, 147] width 13 height 13
click at [279, 181] on p "Adicionar R$ 14,00" at bounding box center [274, 180] width 37 height 6
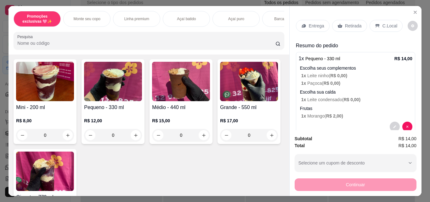
click at [341, 24] on div "Retirada" at bounding box center [349, 26] width 35 height 12
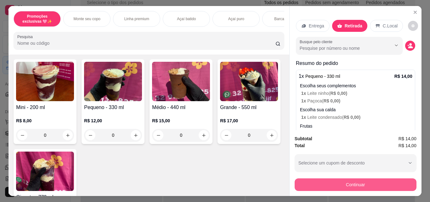
click at [358, 184] on button "Continuar" at bounding box center [356, 184] width 122 height 13
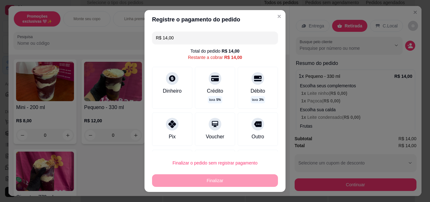
drag, startPoint x: 207, startPoint y: 125, endPoint x: 233, endPoint y: 183, distance: 63.4
click at [211, 126] on icon at bounding box center [215, 124] width 8 height 8
type input "R$ 0,00"
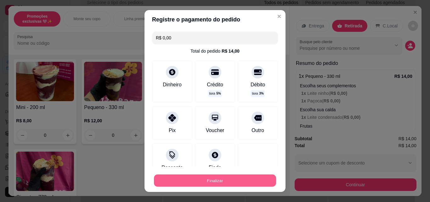
click at [231, 181] on button "Finalizar" at bounding box center [215, 180] width 122 height 12
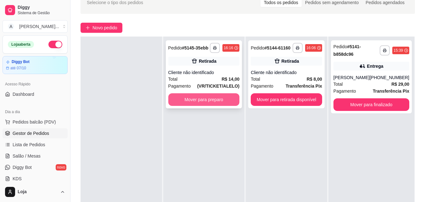
click at [223, 96] on button "Mover para preparo" at bounding box center [203, 99] width 71 height 13
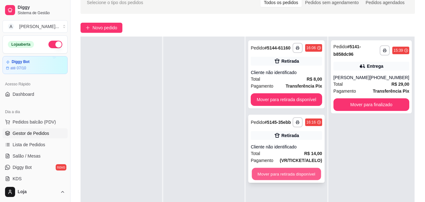
click at [291, 172] on button "Mover para retirada disponível" at bounding box center [286, 174] width 69 height 12
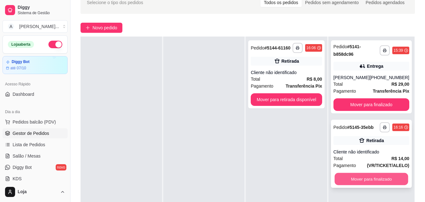
click at [373, 182] on button "Mover para finalizado" at bounding box center [372, 179] width 74 height 12
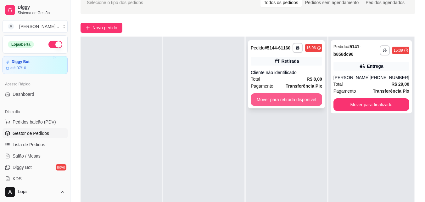
click at [307, 96] on button "Mover para retirada disponível" at bounding box center [286, 99] width 71 height 13
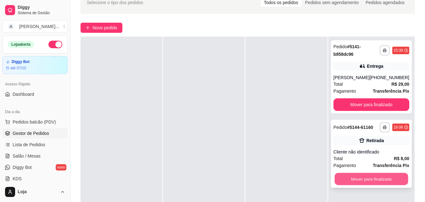
click at [371, 180] on button "Mover para finalizado" at bounding box center [372, 179] width 74 height 12
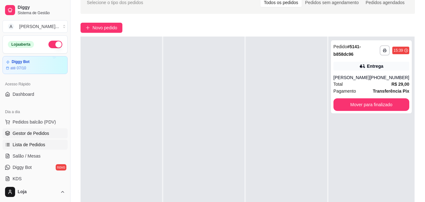
click at [35, 147] on span "Lista de Pedidos" at bounding box center [29, 144] width 33 height 6
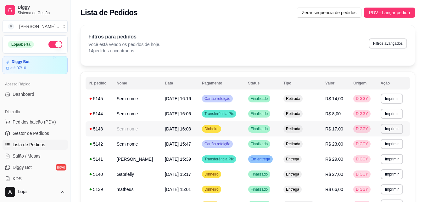
click at [240, 129] on td "Dinheiro" at bounding box center [221, 128] width 46 height 15
click at [198, 99] on td "19/09/25 às 16:16" at bounding box center [179, 98] width 37 height 15
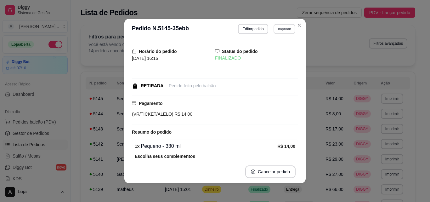
click at [279, 32] on button "Imprimir" at bounding box center [285, 29] width 22 height 10
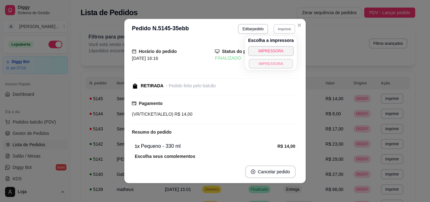
click at [286, 63] on button "IMPRESSORA" at bounding box center [271, 64] width 44 height 10
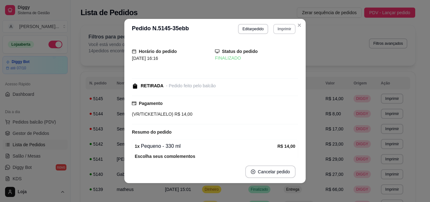
click at [288, 26] on button "Imprimir" at bounding box center [284, 29] width 22 height 10
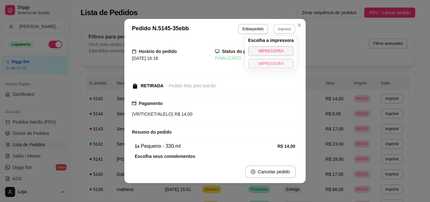
click at [284, 65] on button "IMPRESSORA" at bounding box center [271, 64] width 46 height 10
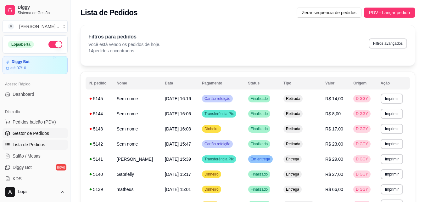
click at [32, 132] on span "Gestor de Pedidos" at bounding box center [31, 133] width 37 height 6
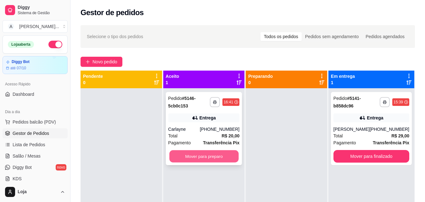
click at [232, 150] on button "Mover para preparo" at bounding box center [203, 156] width 69 height 12
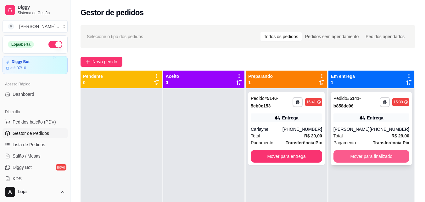
click at [339, 157] on button "Mover para finalizado" at bounding box center [372, 156] width 76 height 13
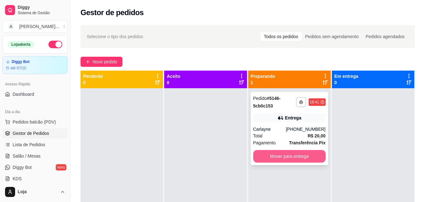
click at [268, 156] on button "Mover para entrega" at bounding box center [289, 156] width 72 height 13
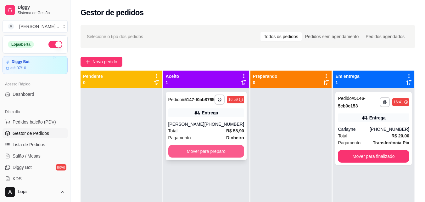
click at [202, 155] on button "Mover para preparo" at bounding box center [206, 151] width 76 height 13
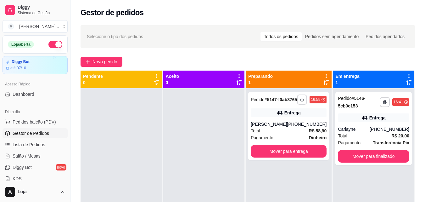
click at [216, 131] on div at bounding box center [204, 189] width 82 height 202
click at [269, 157] on button "Mover para entrega" at bounding box center [289, 151] width 74 height 12
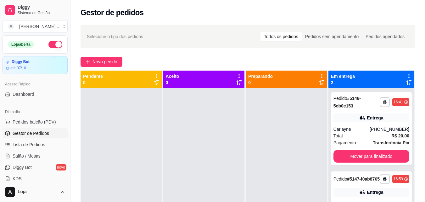
click at [212, 24] on div "**********" at bounding box center [248, 150] width 355 height 258
click at [343, 150] on button "Mover para finalizado" at bounding box center [372, 156] width 76 height 13
click at [93, 61] on span "Novo pedido" at bounding box center [105, 61] width 25 height 7
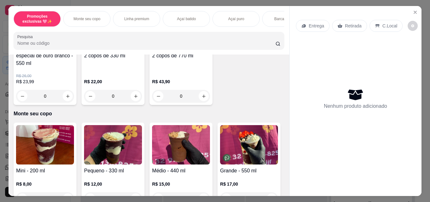
scroll to position [158, 0]
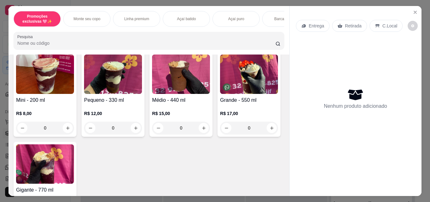
click at [201, 131] on div "0" at bounding box center [181, 128] width 58 height 13
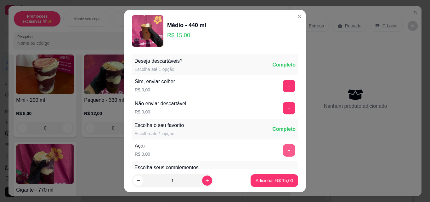
click at [283, 148] on button "+" at bounding box center [289, 150] width 13 height 13
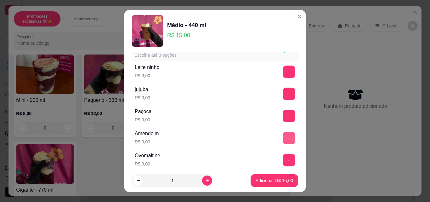
scroll to position [126, 0]
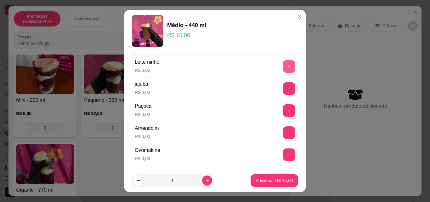
click at [283, 68] on button "+" at bounding box center [289, 66] width 13 height 13
click at [283, 88] on button "+" at bounding box center [289, 88] width 12 height 12
click at [283, 107] on button "+" at bounding box center [289, 110] width 13 height 13
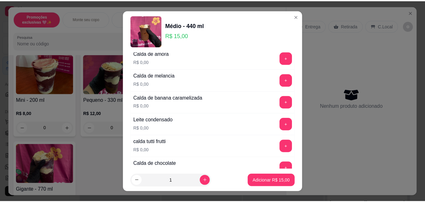
scroll to position [504, 0]
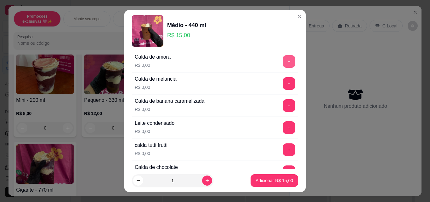
click at [283, 59] on button "+" at bounding box center [289, 61] width 13 height 13
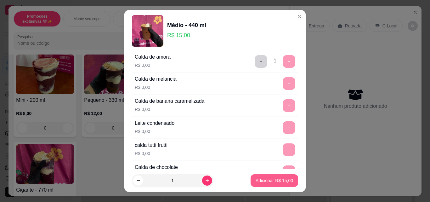
click at [280, 182] on p "Adicionar R$ 15,00" at bounding box center [274, 180] width 37 height 6
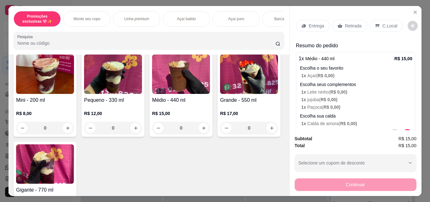
click at [347, 24] on p "Retirada" at bounding box center [353, 26] width 17 height 6
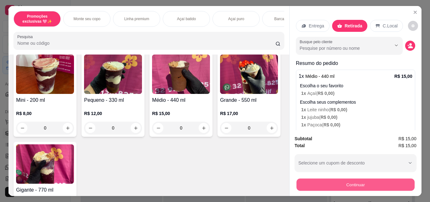
click at [363, 180] on button "Continuar" at bounding box center [355, 184] width 118 height 12
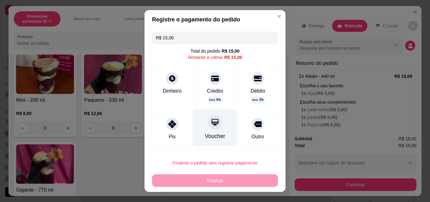
click at [211, 136] on div "Voucher" at bounding box center [215, 136] width 20 height 8
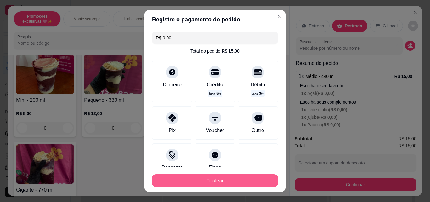
click at [231, 177] on button "Finalizar" at bounding box center [215, 180] width 126 height 13
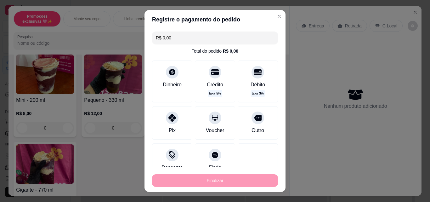
type input "-R$ 15,00"
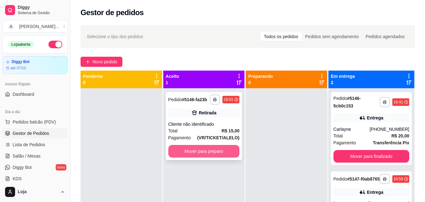
click at [224, 148] on button "Mover para preparo" at bounding box center [203, 151] width 71 height 13
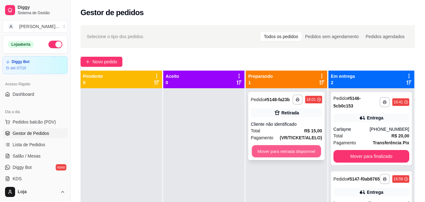
click at [267, 147] on button "Mover para retirada disponível" at bounding box center [286, 151] width 69 height 12
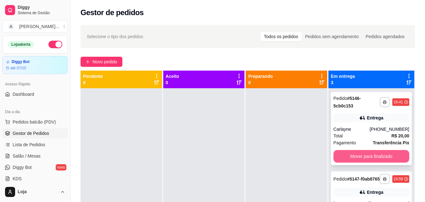
click at [346, 152] on button "Mover para finalizado" at bounding box center [372, 156] width 76 height 13
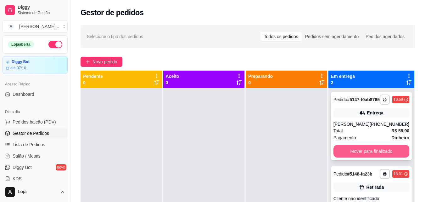
click at [349, 155] on button "Mover para finalizado" at bounding box center [372, 151] width 76 height 13
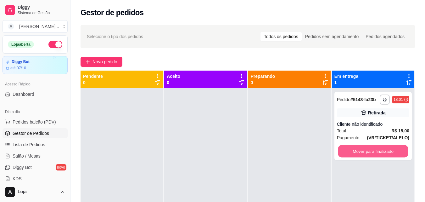
click at [349, 155] on button "Mover para finalizado" at bounding box center [373, 151] width 70 height 12
